Goal: Task Accomplishment & Management: Manage account settings

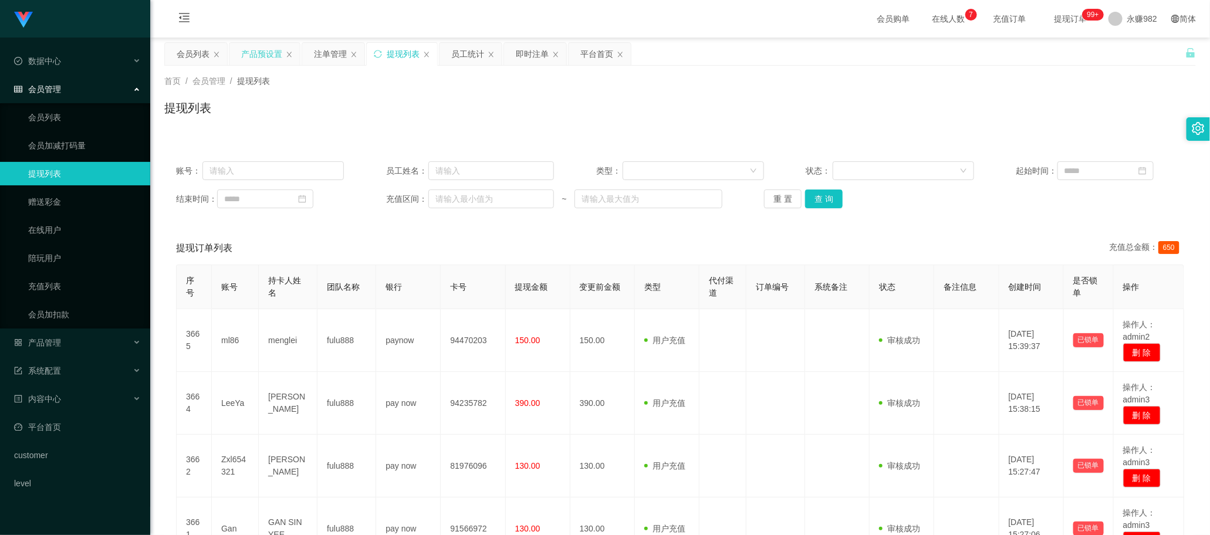
click at [251, 51] on div "产品预设置" at bounding box center [261, 54] width 41 height 22
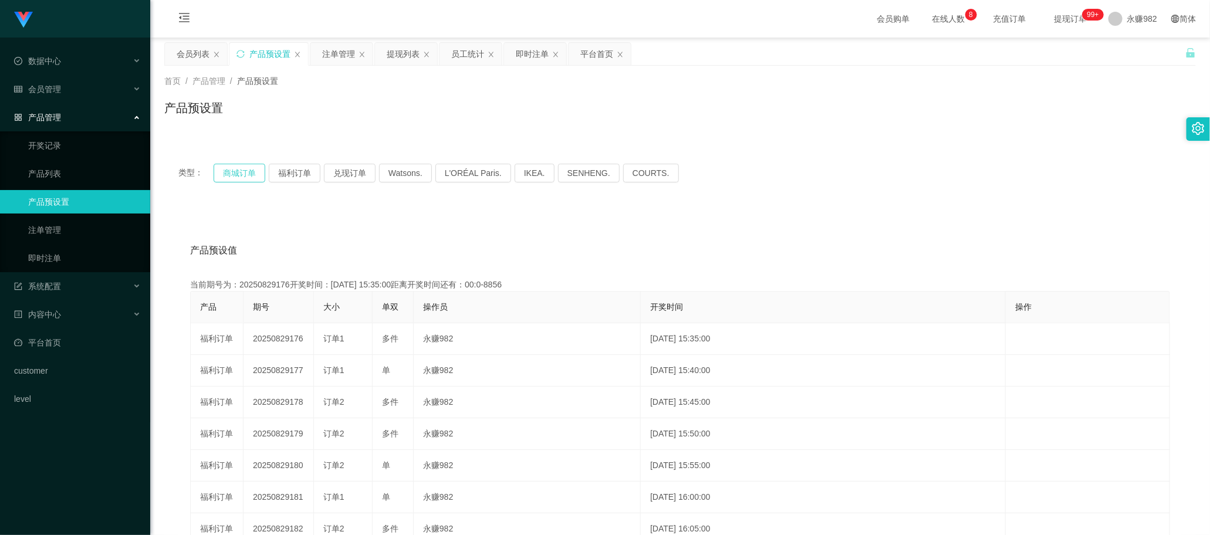
click at [246, 176] on button "商城订单" at bounding box center [240, 173] width 52 height 19
click at [344, 57] on div "注单管理" at bounding box center [338, 54] width 33 height 22
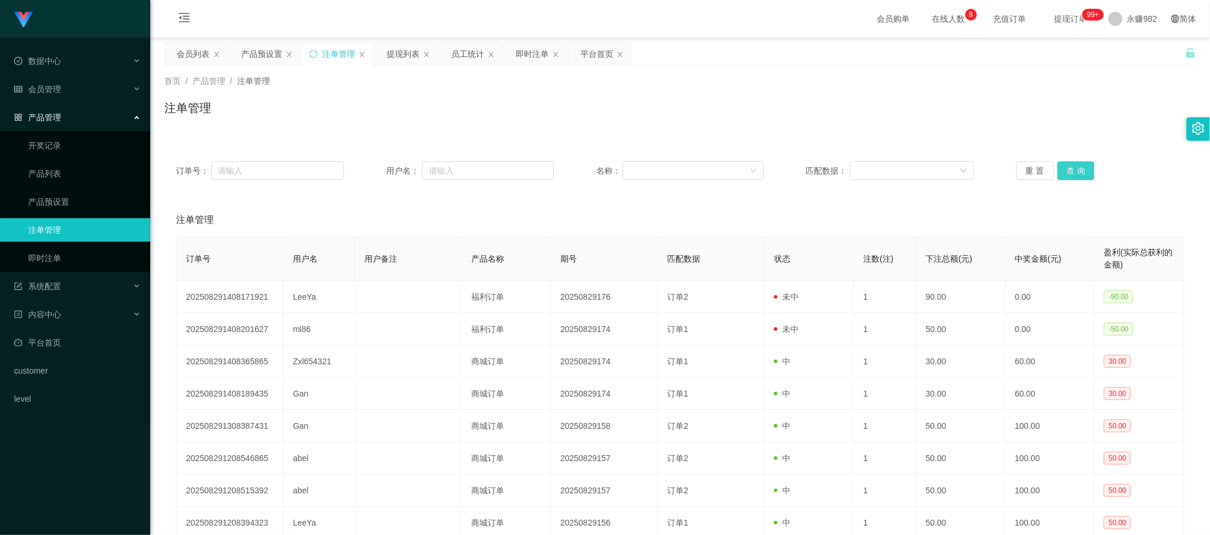
click at [1077, 170] on button "查 询" at bounding box center [1077, 170] width 38 height 19
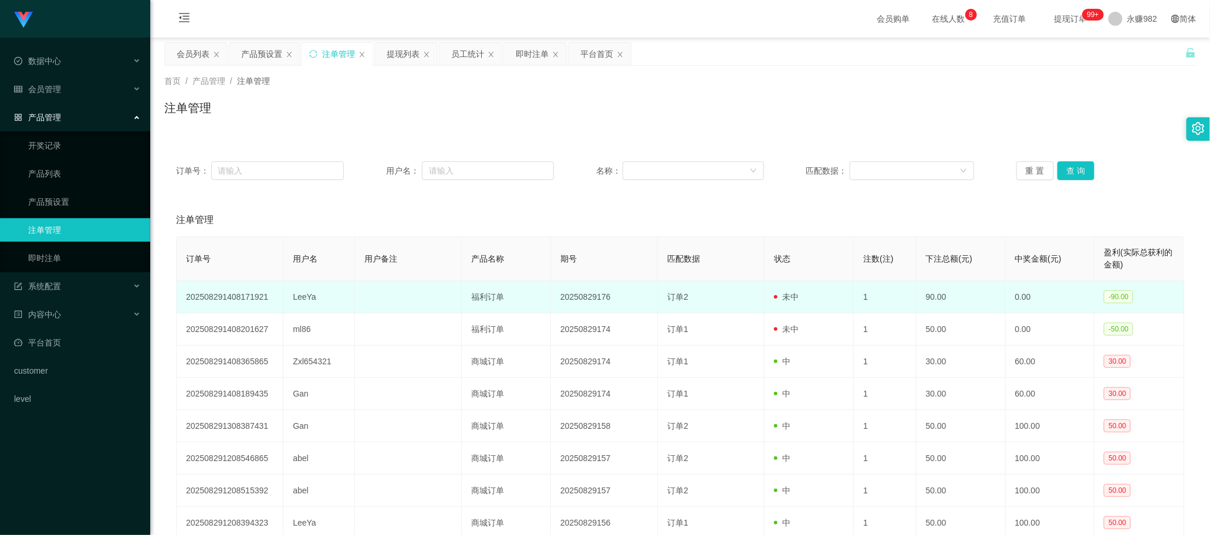
click at [708, 309] on td "订单2" at bounding box center [711, 297] width 107 height 32
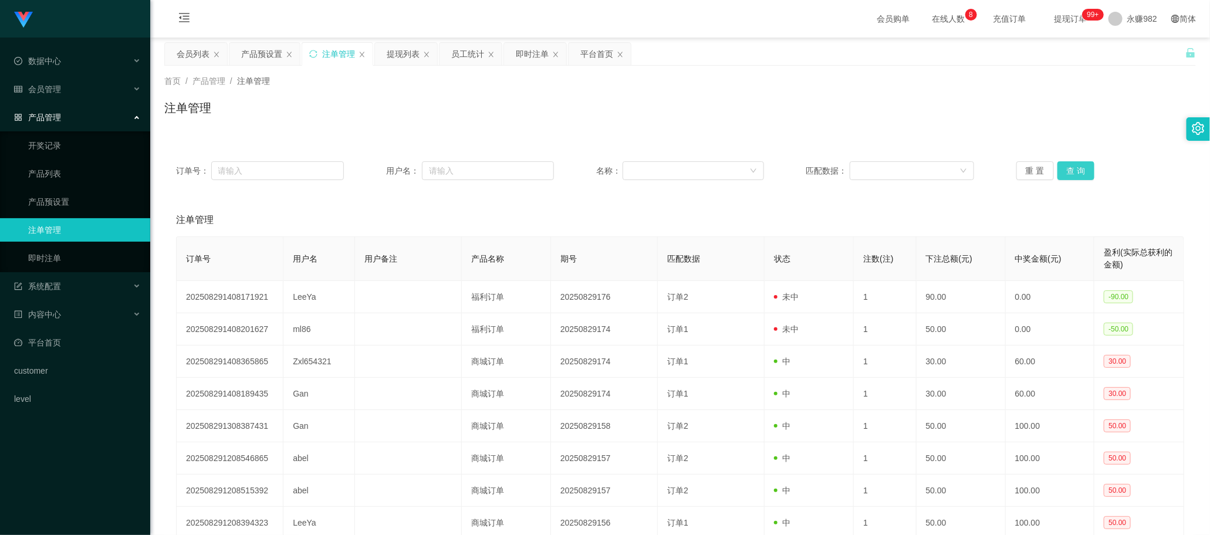
click at [1075, 166] on button "查 询" at bounding box center [1077, 170] width 38 height 19
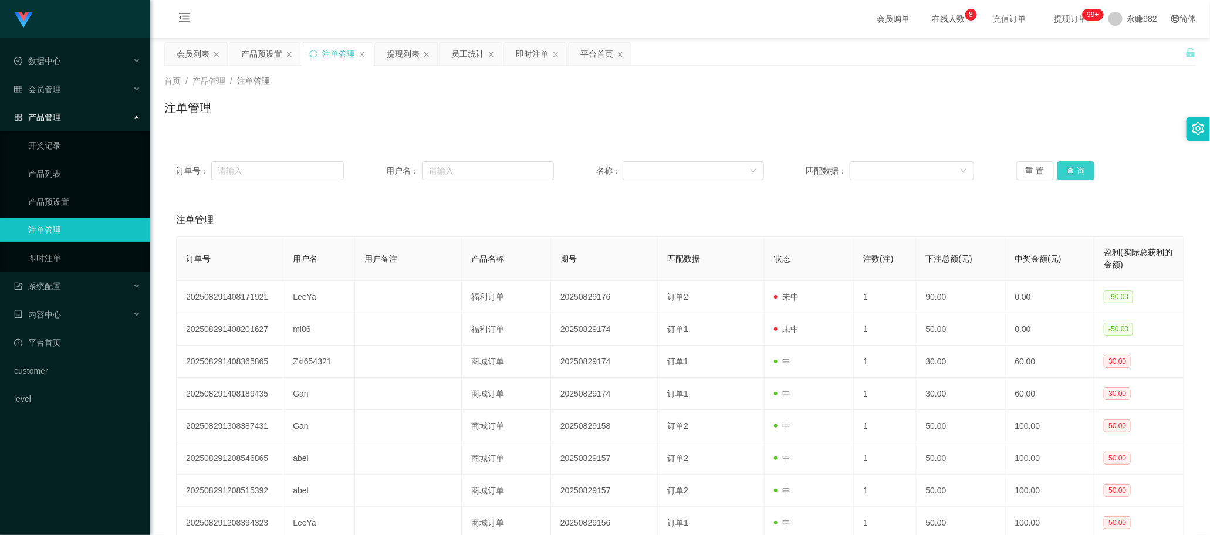
click at [1075, 166] on button "查 询" at bounding box center [1077, 170] width 38 height 19
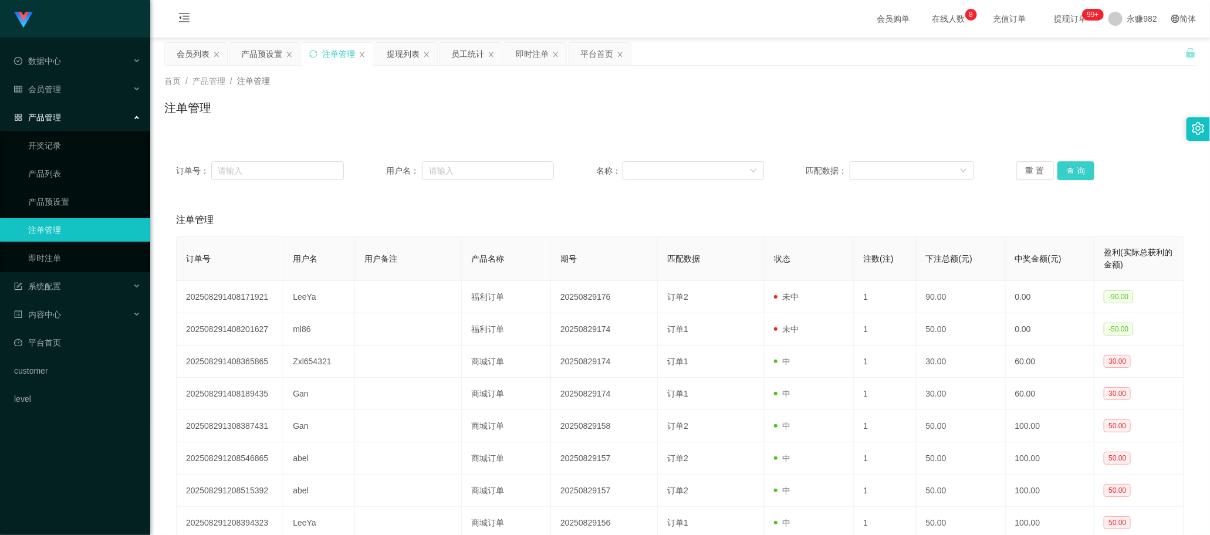
click at [1075, 166] on button "查 询" at bounding box center [1077, 170] width 38 height 19
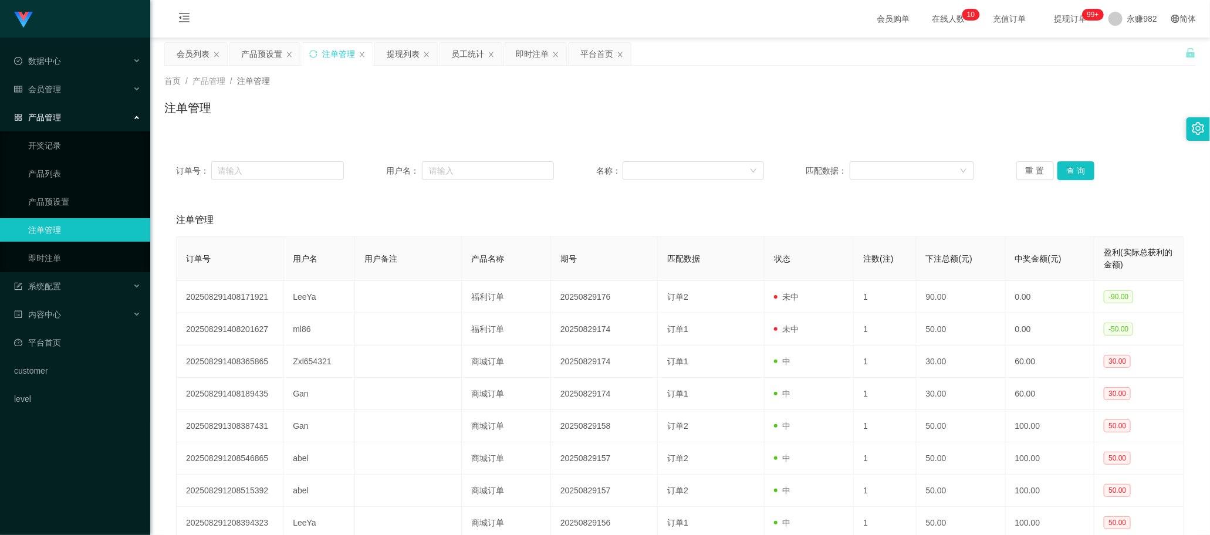
click at [695, 279] on th "匹配数据" at bounding box center [711, 259] width 107 height 44
click at [1061, 165] on button "查 询" at bounding box center [1077, 170] width 38 height 19
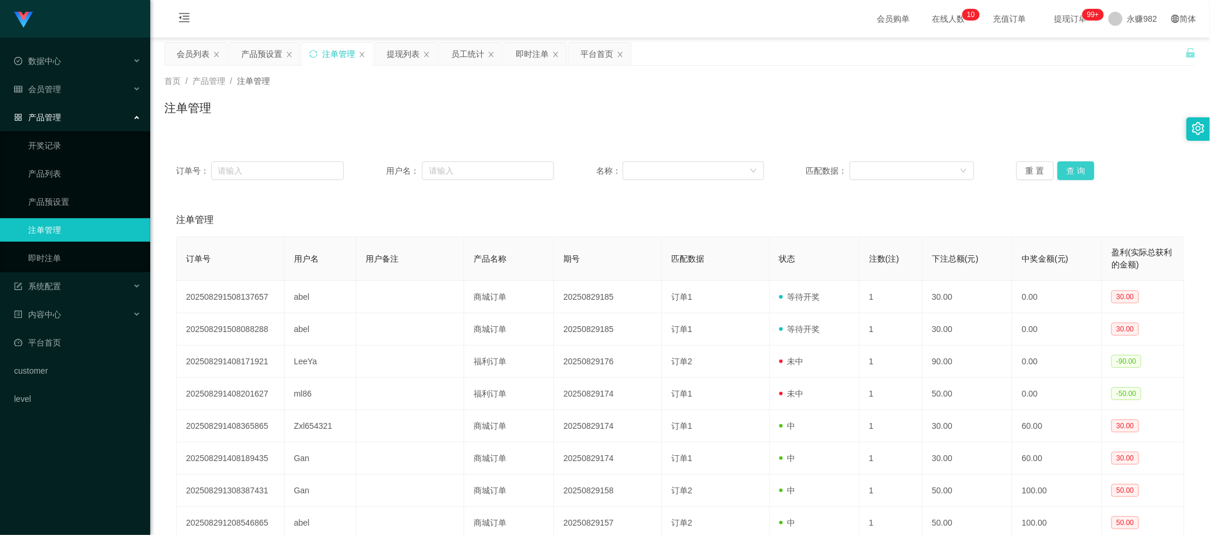
click at [1061, 165] on button "查 询" at bounding box center [1077, 170] width 38 height 19
click at [1067, 166] on button "查 询" at bounding box center [1077, 170] width 38 height 19
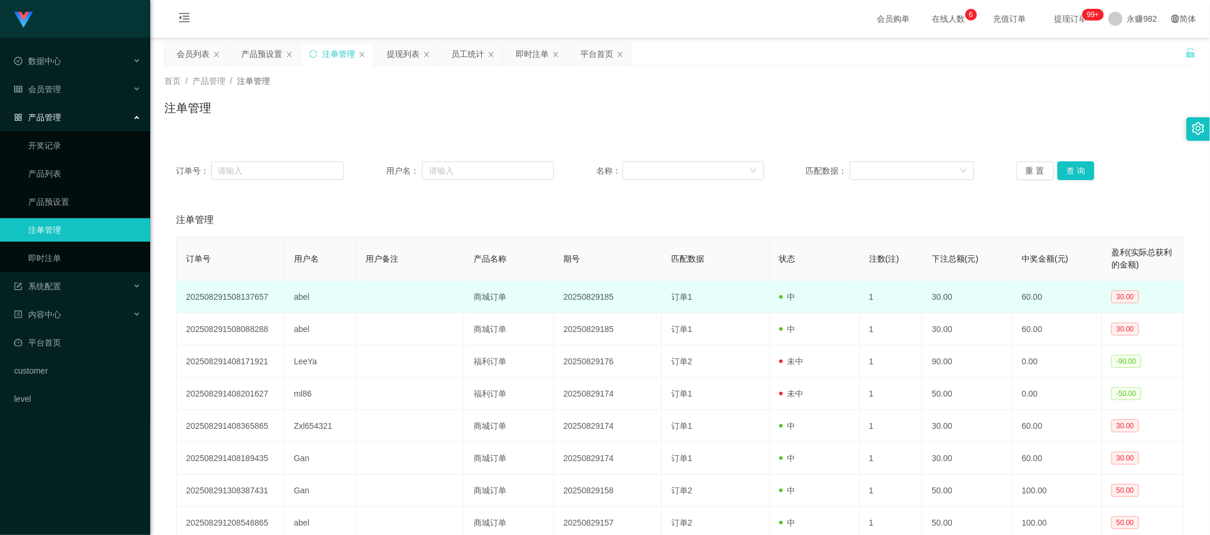
click at [298, 296] on td "abel" at bounding box center [321, 297] width 72 height 32
copy td "abel"
click at [365, 309] on td at bounding box center [410, 297] width 108 height 32
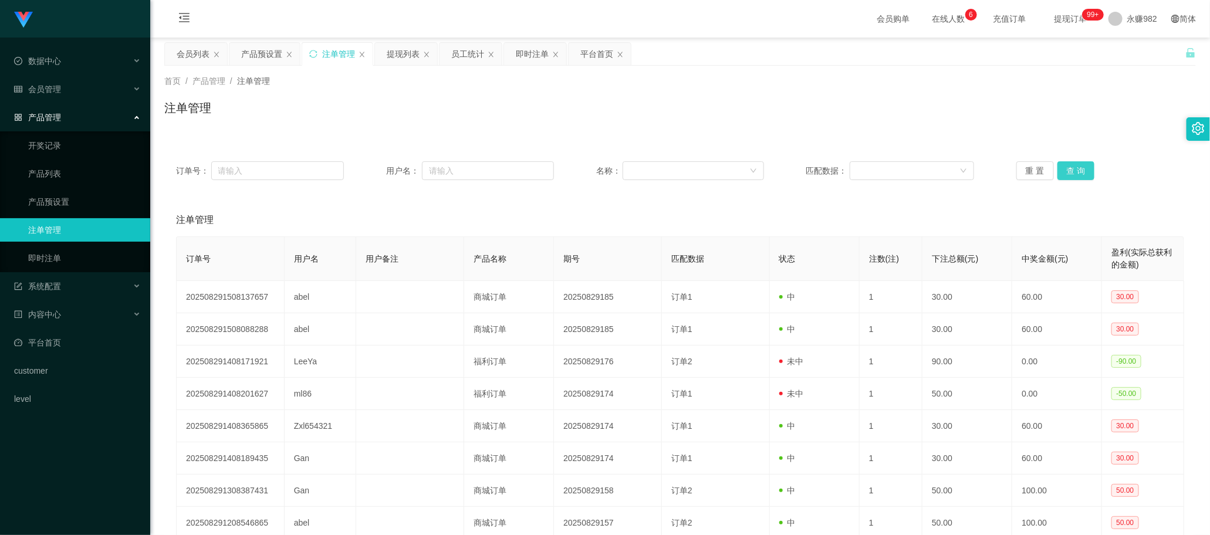
click at [1083, 168] on button "查 询" at bounding box center [1077, 170] width 38 height 19
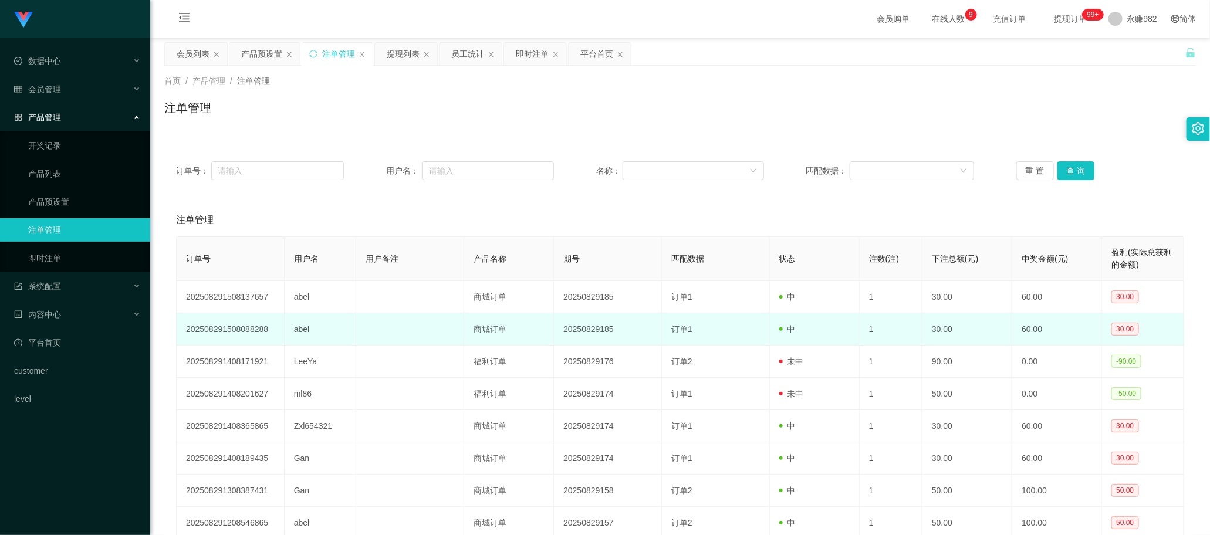
click at [600, 329] on td "20250829185" at bounding box center [608, 329] width 108 height 32
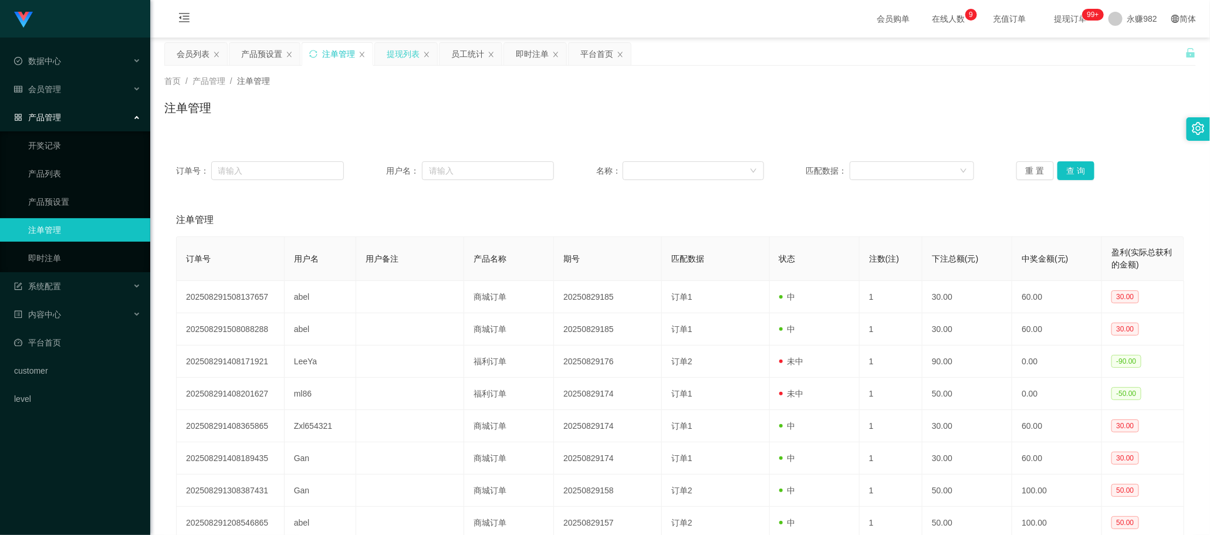
click at [406, 53] on div "提现列表" at bounding box center [403, 54] width 33 height 22
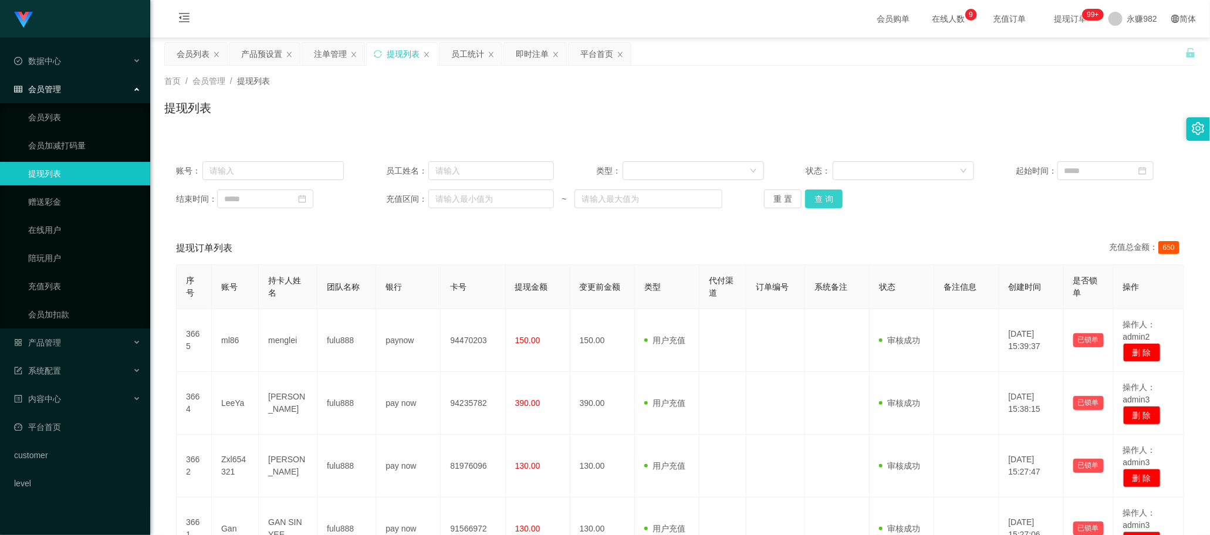
click at [823, 194] on button "查 询" at bounding box center [824, 199] width 38 height 19
drag, startPoint x: 586, startPoint y: 121, endPoint x: 735, endPoint y: 126, distance: 149.7
click at [586, 121] on div "提现列表" at bounding box center [680, 112] width 1032 height 27
click at [820, 191] on button "查 询" at bounding box center [824, 199] width 38 height 19
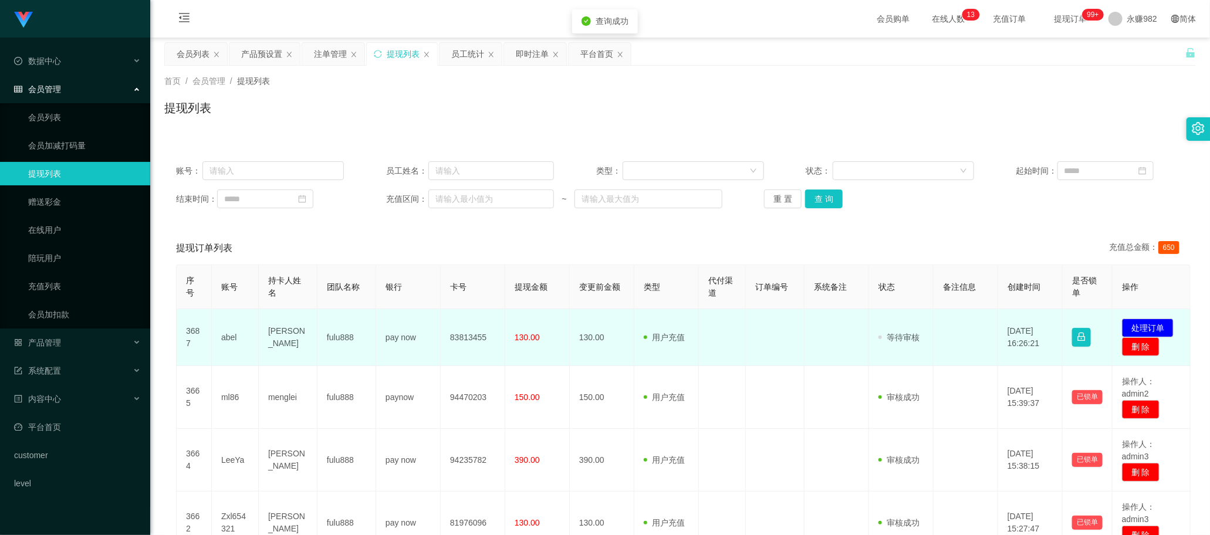
click at [231, 335] on td "abel" at bounding box center [235, 337] width 47 height 57
copy td "abel"
click at [480, 347] on td "83813455" at bounding box center [473, 337] width 65 height 57
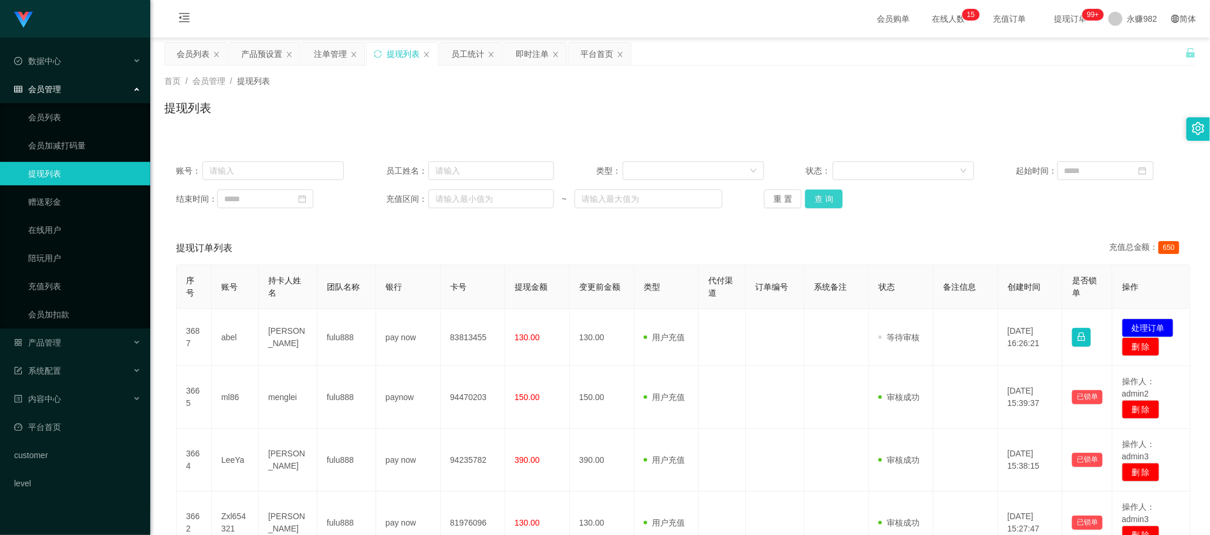
click at [830, 202] on button "查 询" at bounding box center [824, 199] width 38 height 19
